Goal: Transaction & Acquisition: Obtain resource

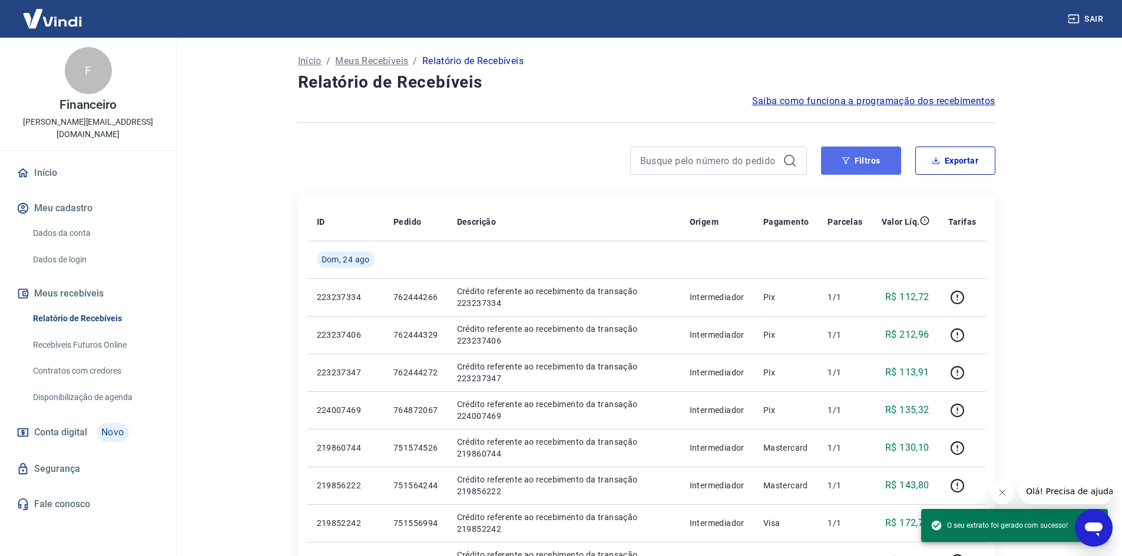
click at [873, 163] on button "Filtros" at bounding box center [861, 161] width 80 height 28
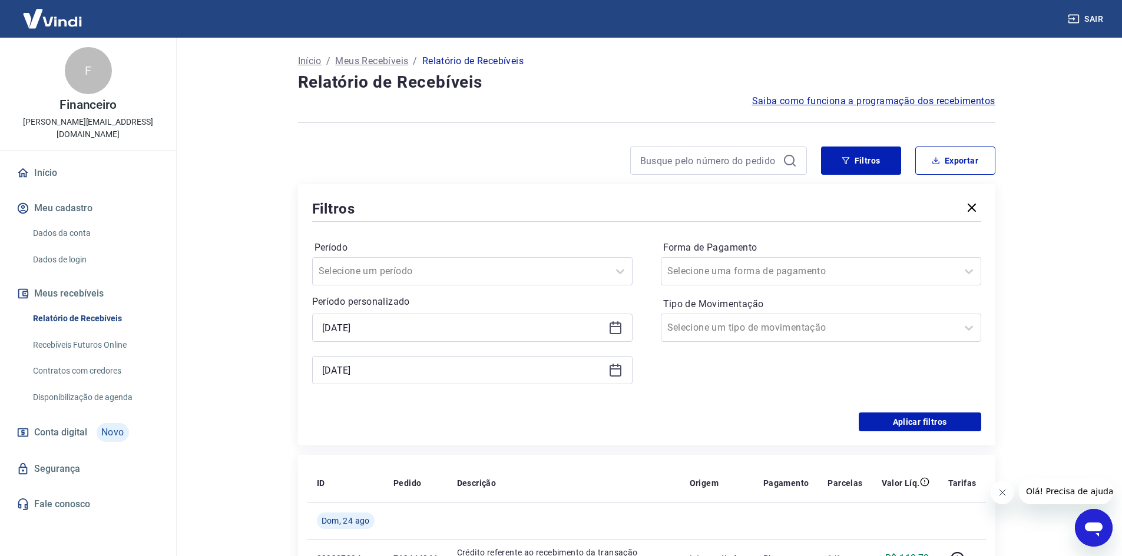
click at [618, 327] on icon at bounding box center [615, 326] width 12 height 1
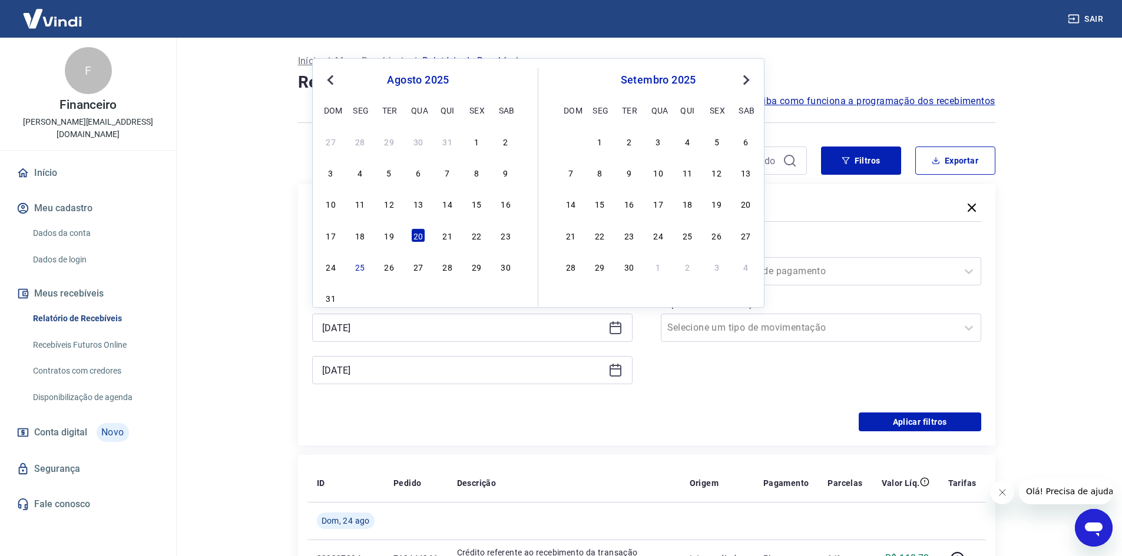
click at [332, 78] on span "Previous Month" at bounding box center [332, 80] width 0 height 14
click at [478, 236] on div "27" at bounding box center [476, 235] width 14 height 14
type input "[DATE]"
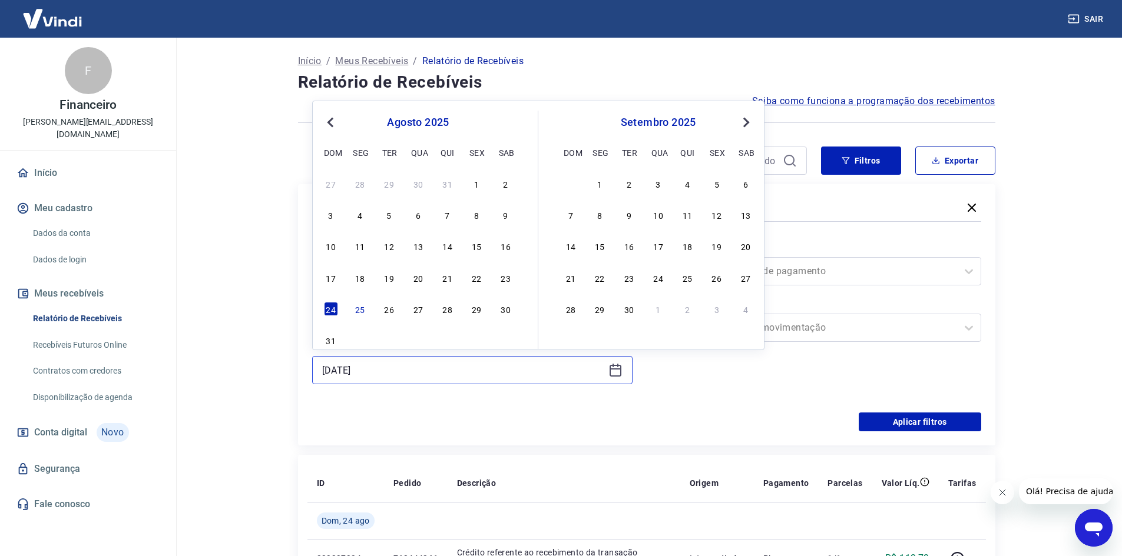
click at [418, 365] on input "[DATE]" at bounding box center [462, 371] width 281 height 18
click at [332, 120] on span "Previous Month" at bounding box center [332, 122] width 0 height 14
click at [326, 120] on button "Previous Month" at bounding box center [330, 122] width 14 height 14
click at [367, 308] on div "30" at bounding box center [360, 309] width 14 height 14
type input "[DATE]"
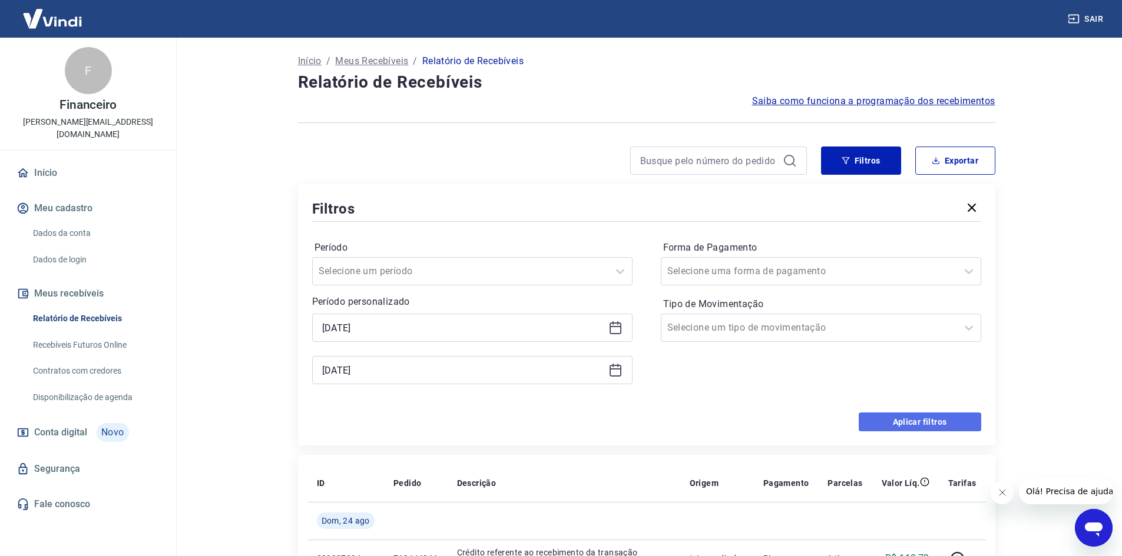
click at [912, 426] on button "Aplicar filtros" at bounding box center [920, 422] width 122 height 19
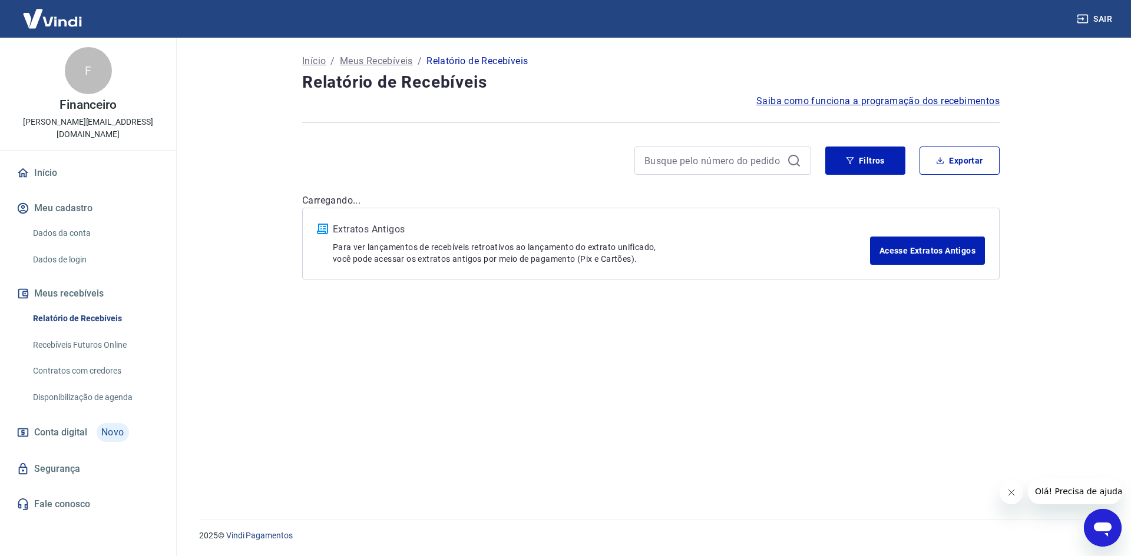
drag, startPoint x: 382, startPoint y: 259, endPoint x: 701, endPoint y: 260, distance: 319.2
click at [701, 260] on p "Para ver lançamentos de recebíveis retroativos ao lançamento do extrato unifica…" at bounding box center [601, 253] width 537 height 24
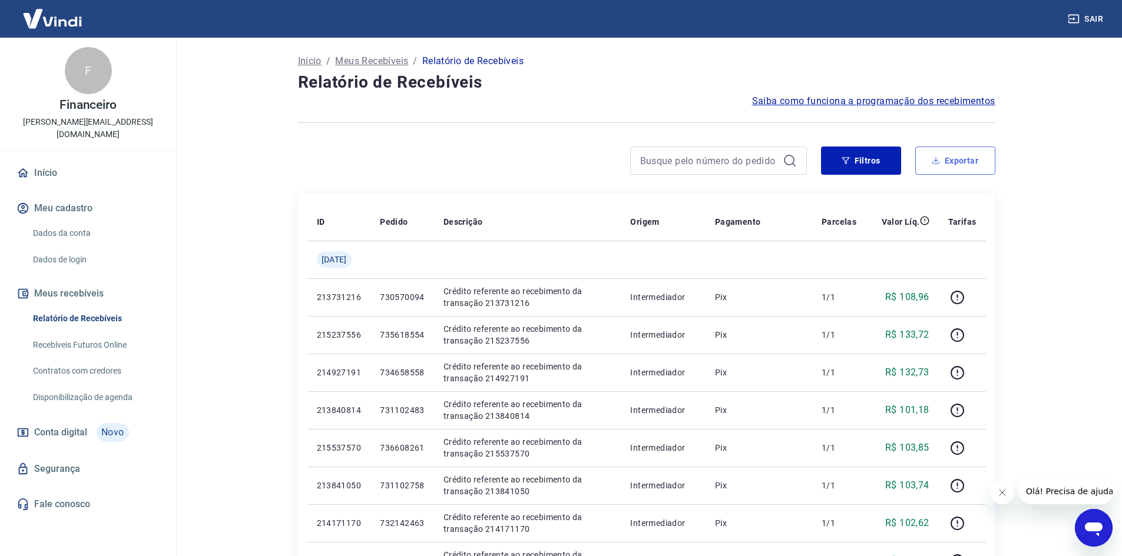
click at [958, 161] on button "Exportar" at bounding box center [955, 161] width 80 height 28
type input "[DATE]"
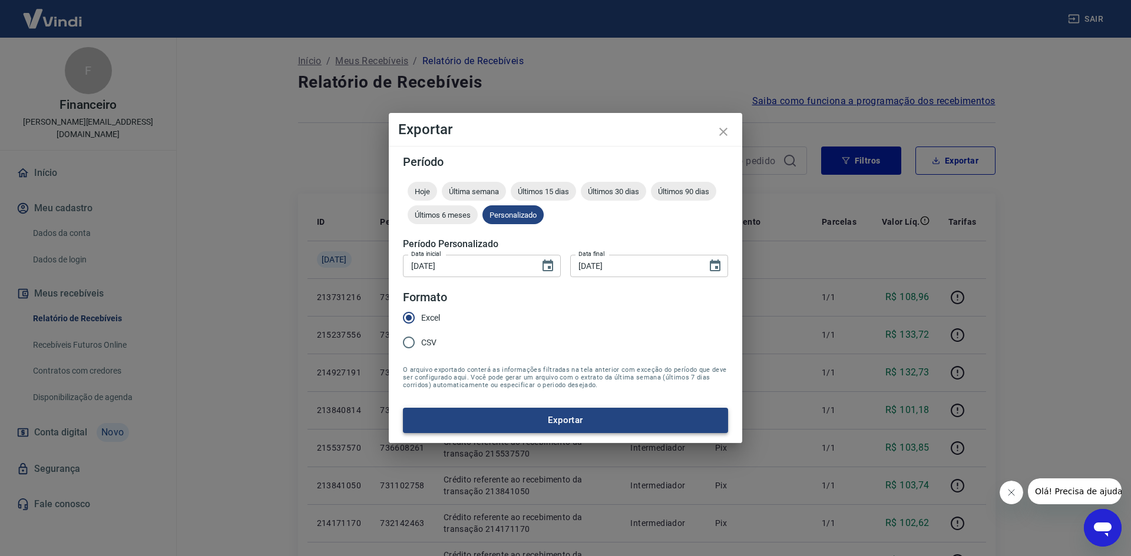
click at [549, 425] on button "Exportar" at bounding box center [565, 420] width 325 height 25
